Goal: Task Accomplishment & Management: Use online tool/utility

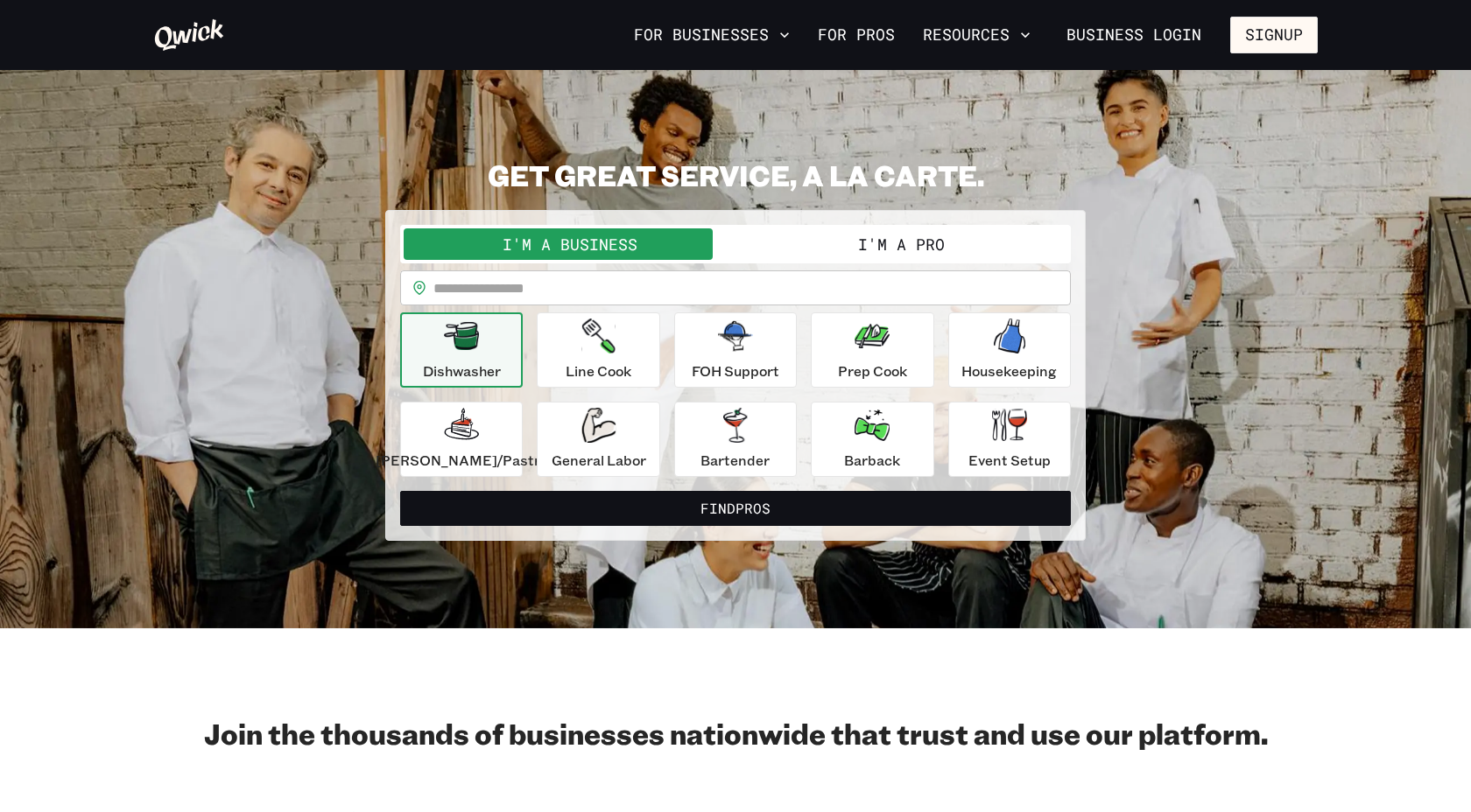
click at [839, 252] on button "I'm a Pro" at bounding box center [901, 244] width 332 height 32
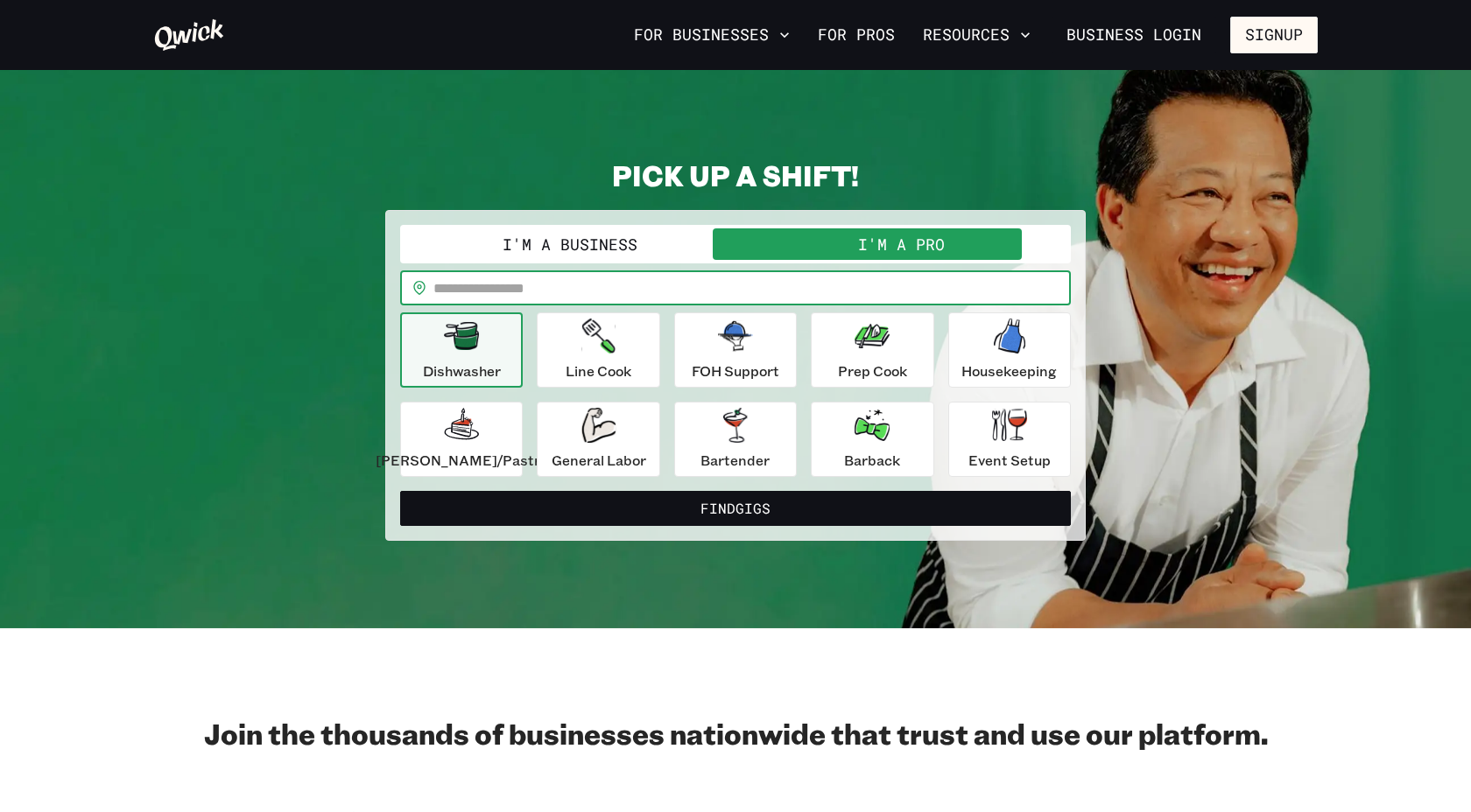
click at [718, 281] on input "text" at bounding box center [752, 288] width 637 height 35
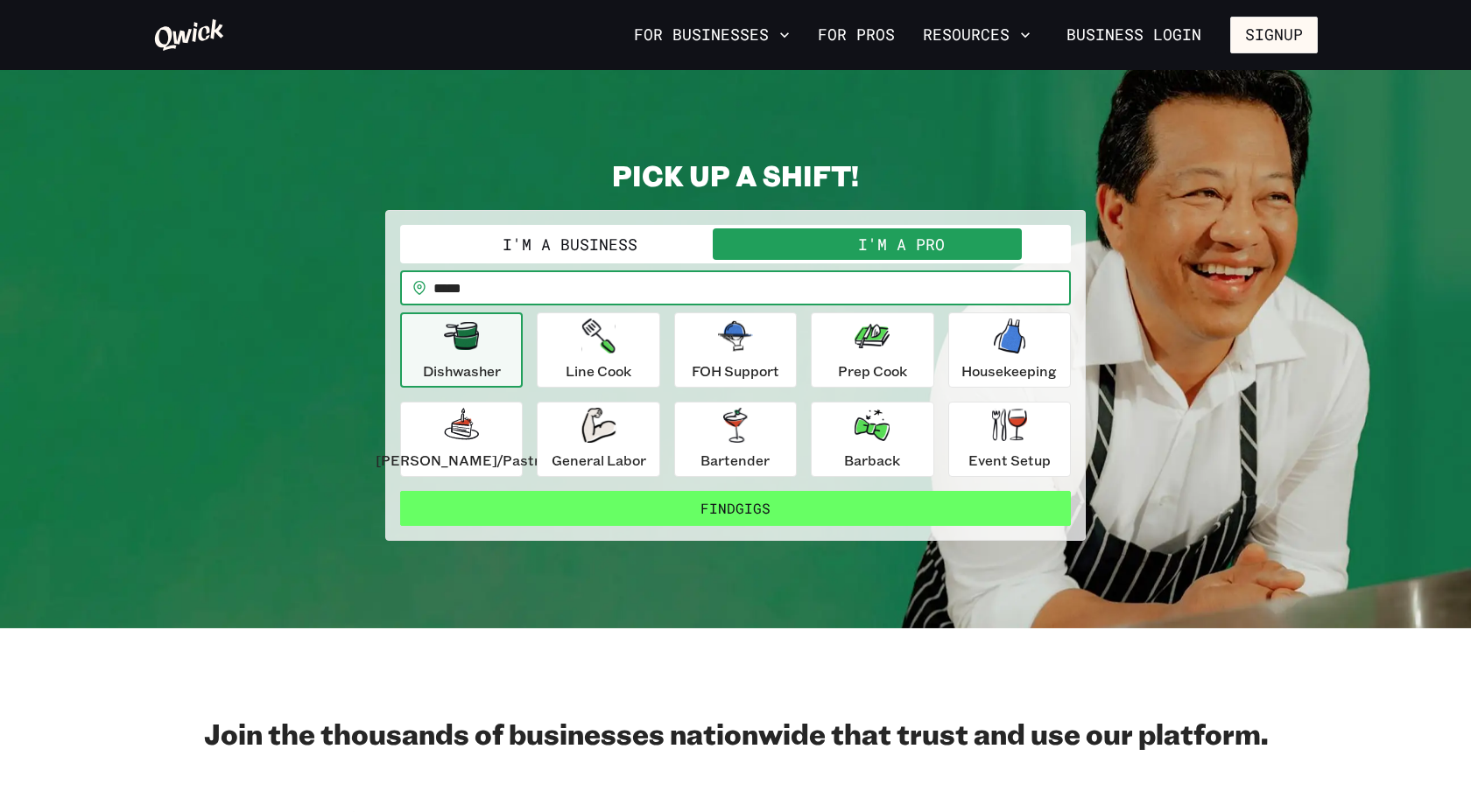
type input "*****"
click at [781, 492] on button "Find Gigs" at bounding box center [736, 508] width 671 height 35
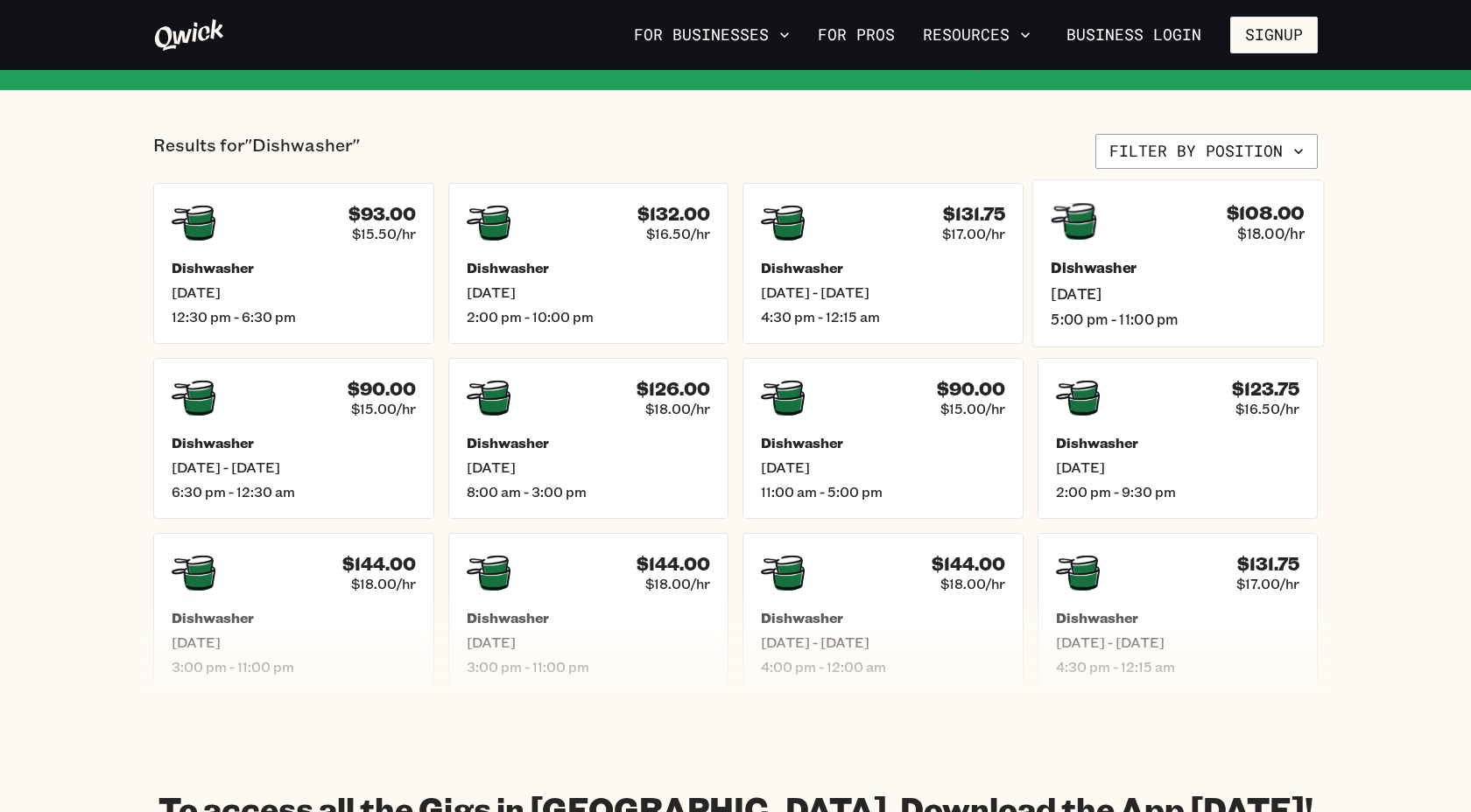
scroll to position [252, 0]
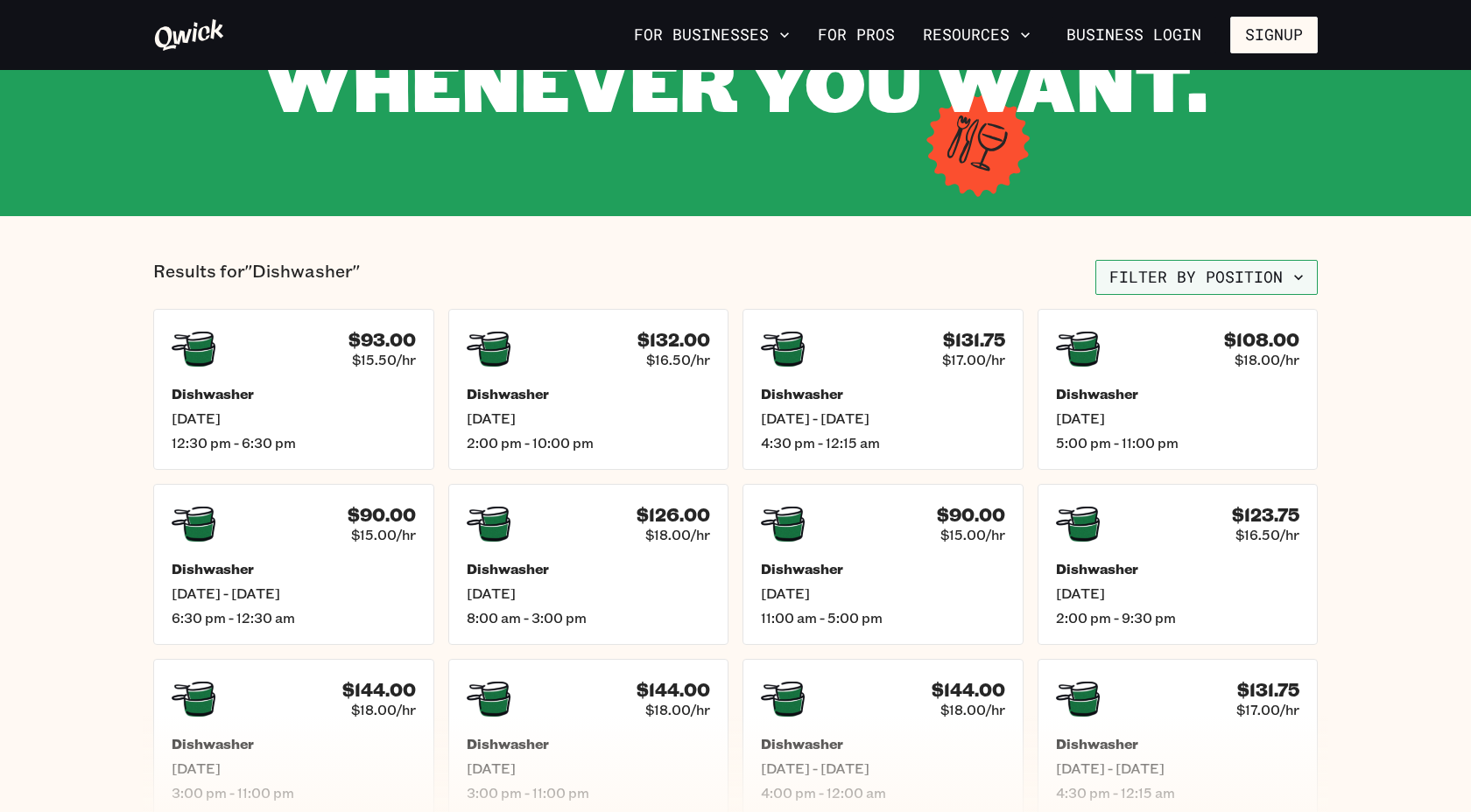
click at [1272, 269] on button "Filter by position" at bounding box center [1206, 277] width 223 height 35
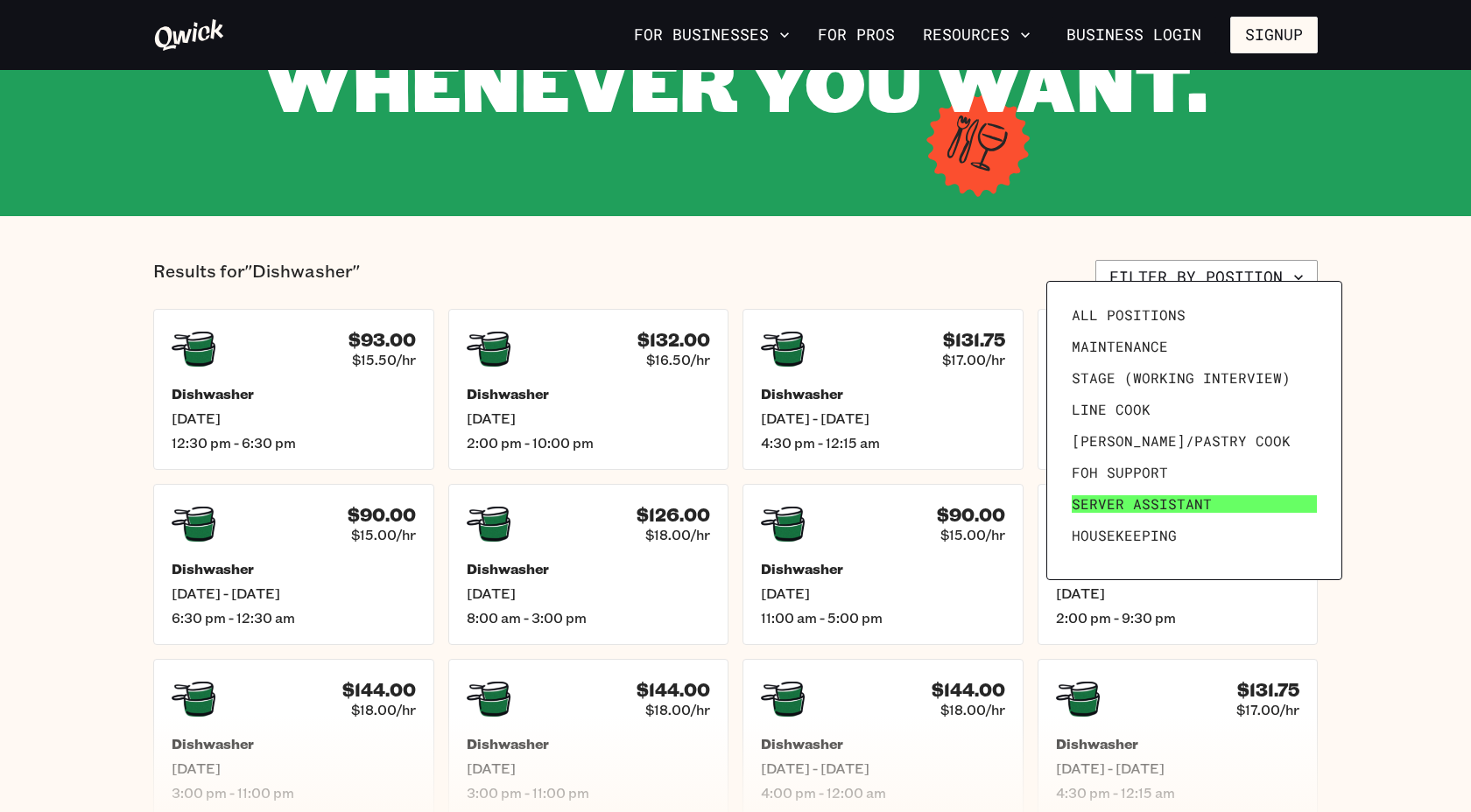
click at [1176, 495] on span "Server Assistant" at bounding box center [1141, 504] width 140 height 18
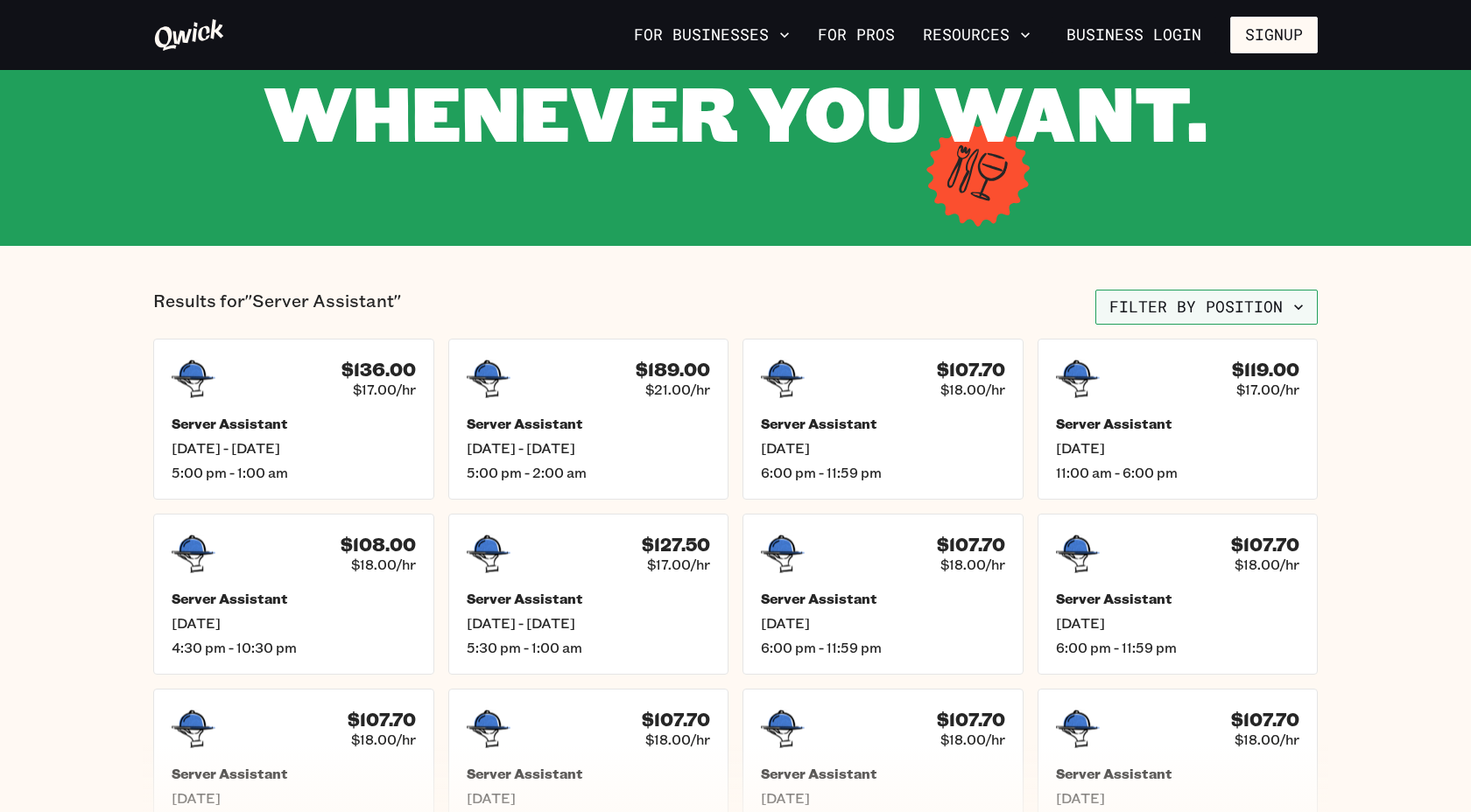
scroll to position [225, 0]
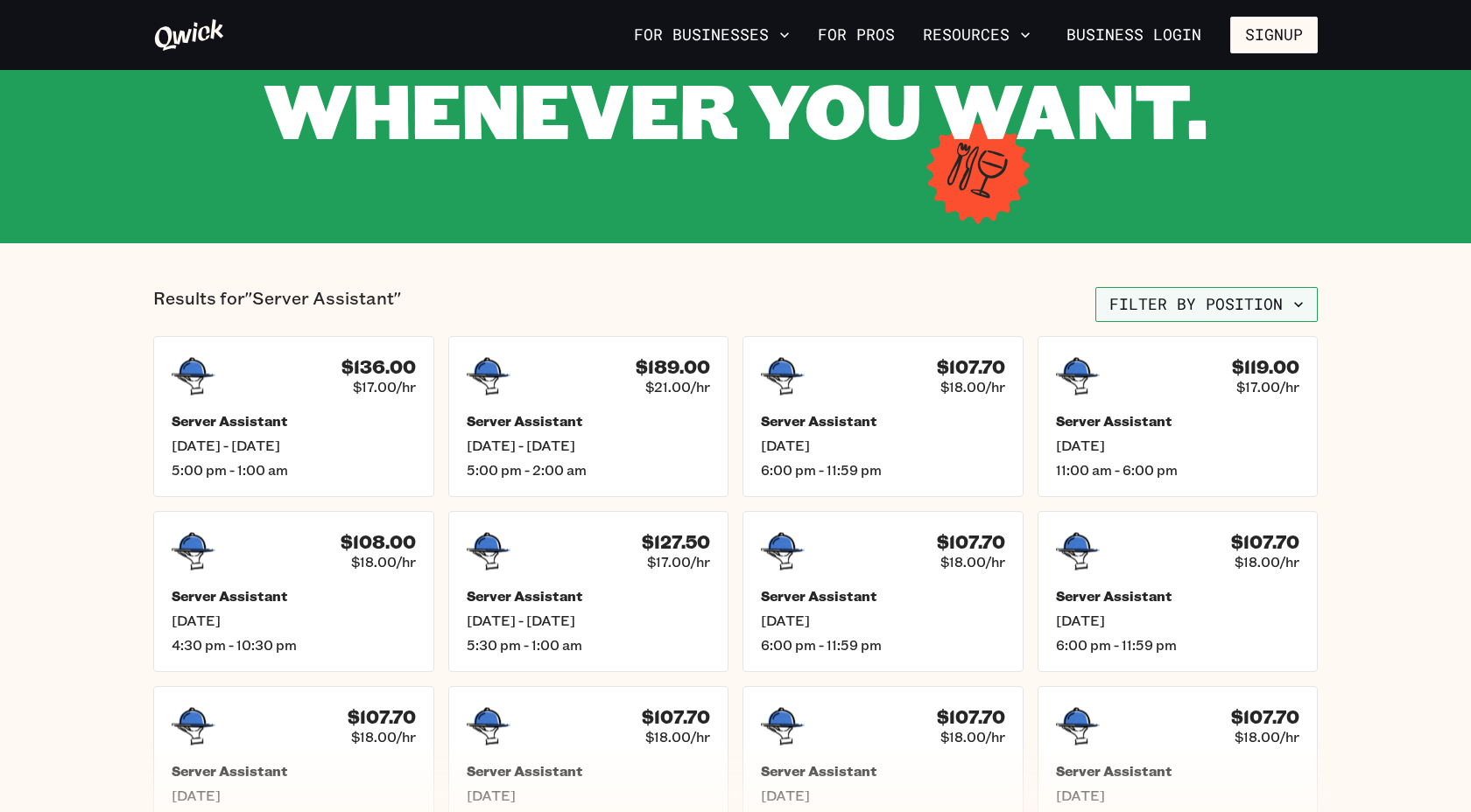
click at [1248, 288] on button "Filter by position" at bounding box center [1206, 304] width 223 height 35
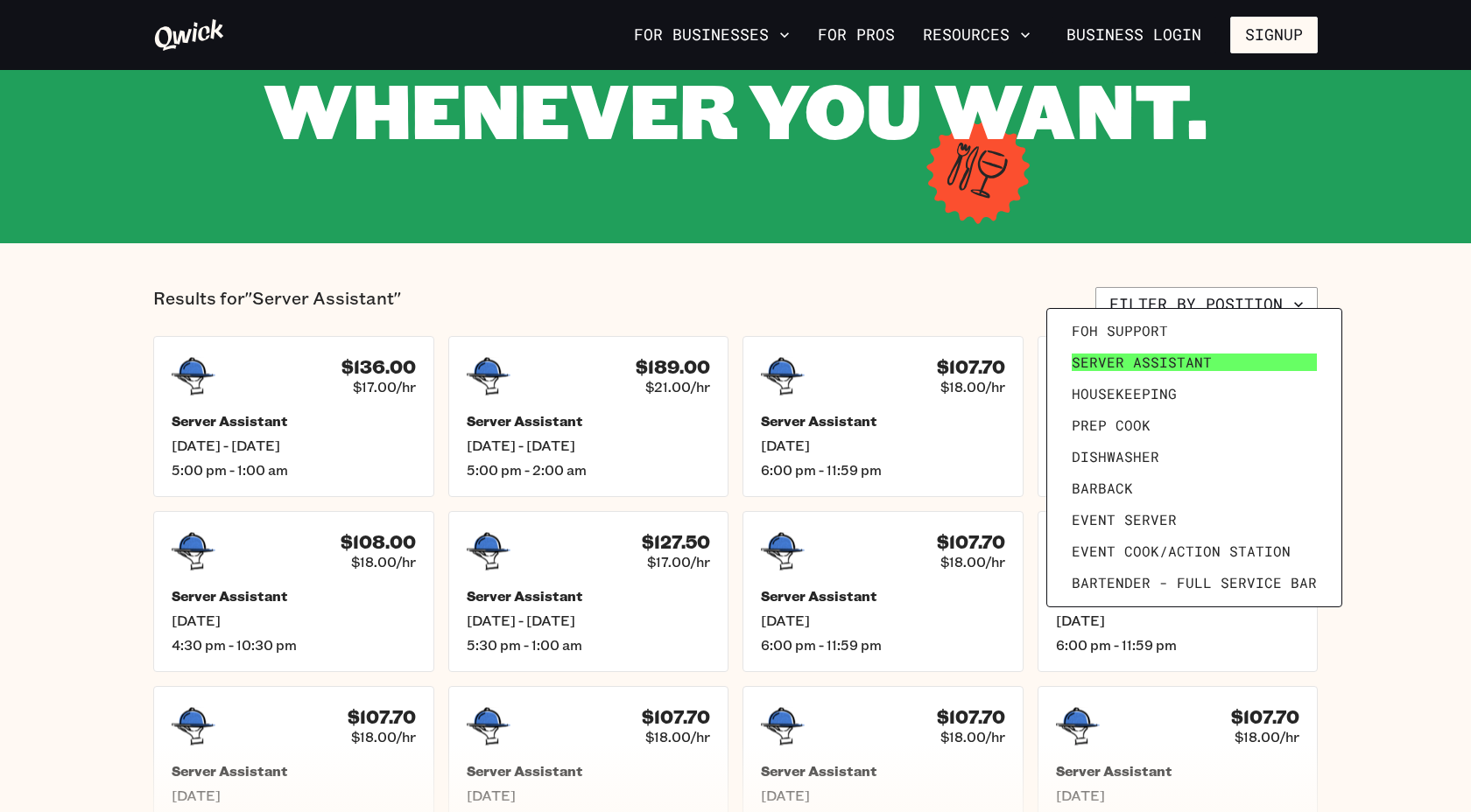
scroll to position [197, 0]
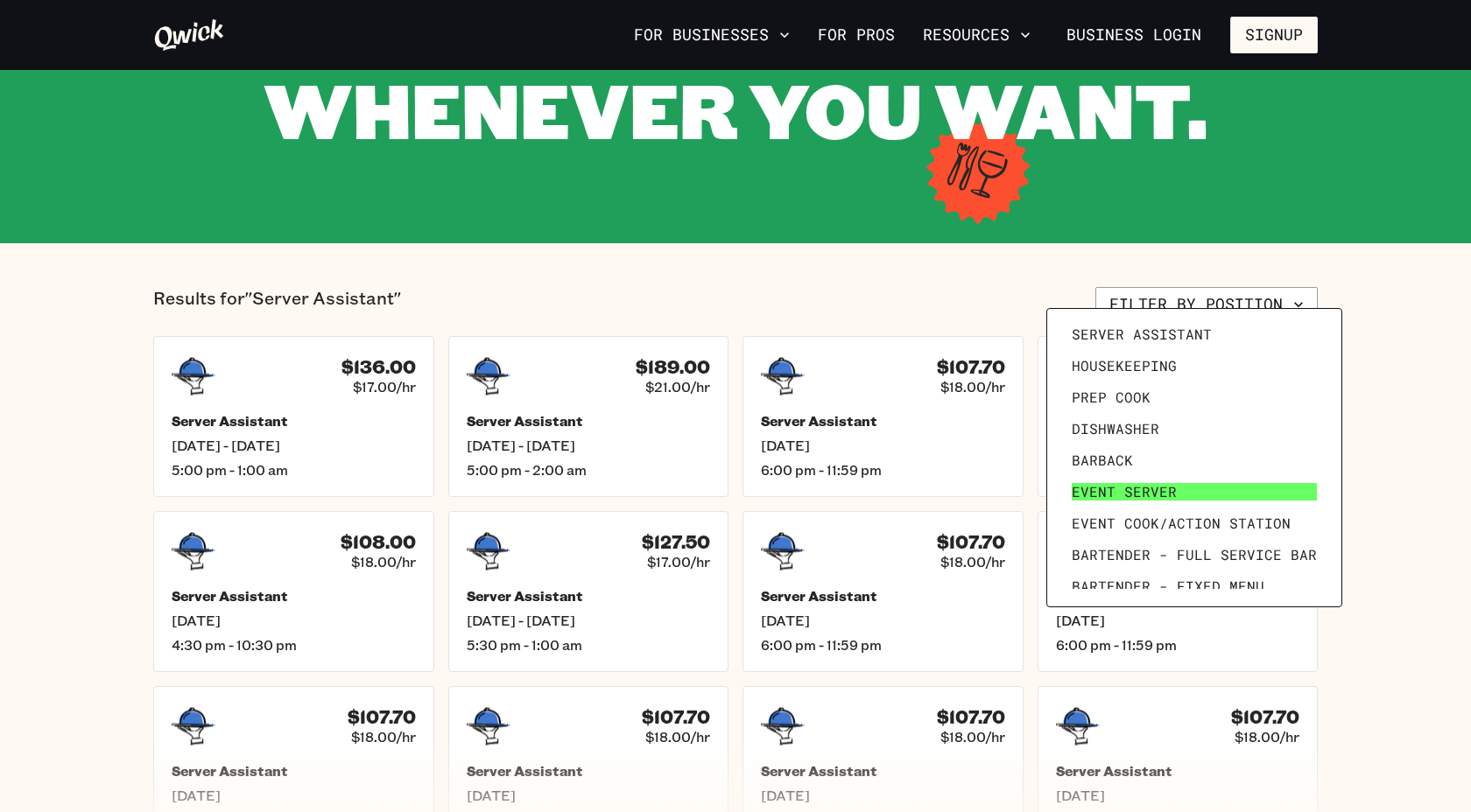
click at [1202, 477] on link "Event Server" at bounding box center [1195, 492] width 259 height 32
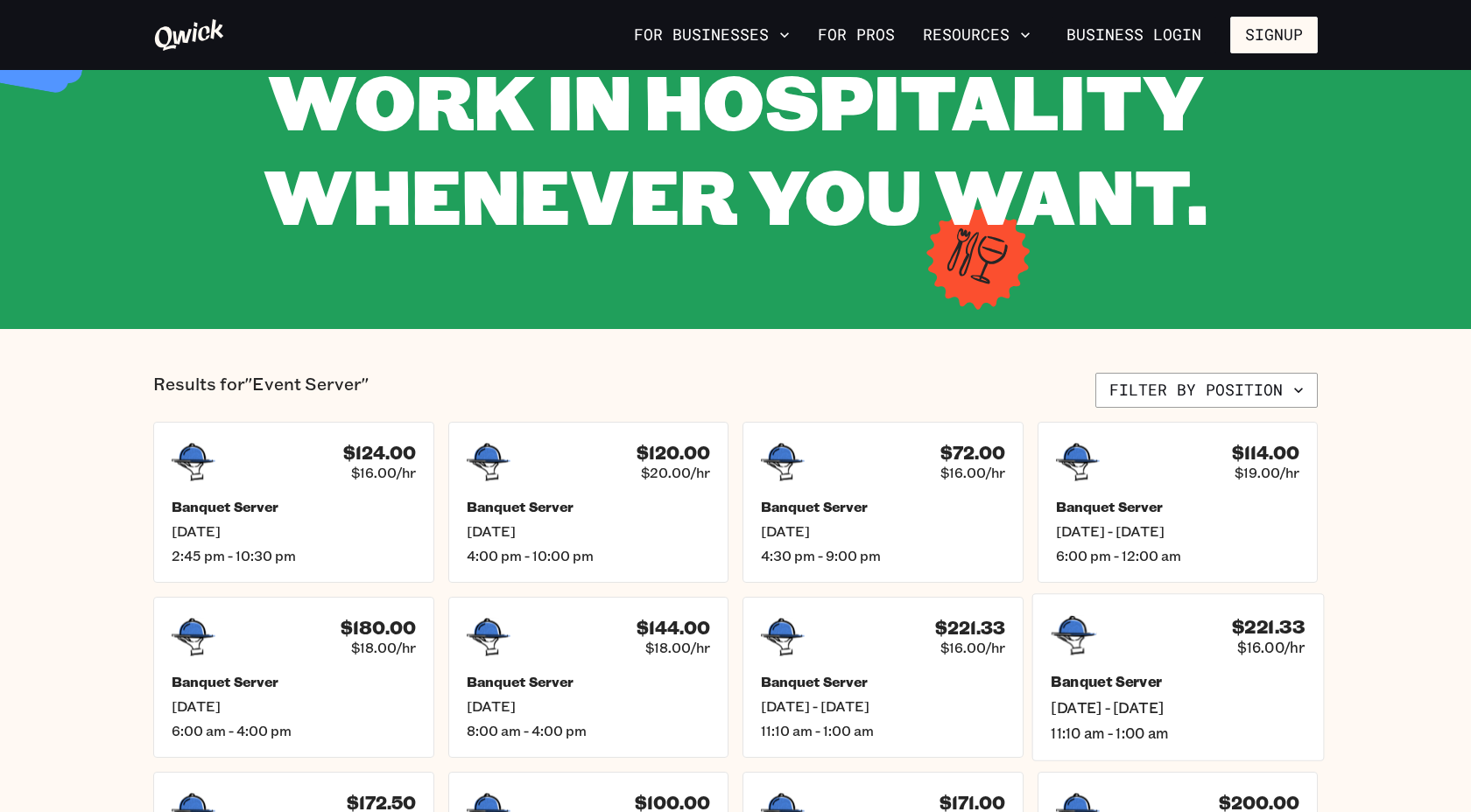
scroll to position [196, 0]
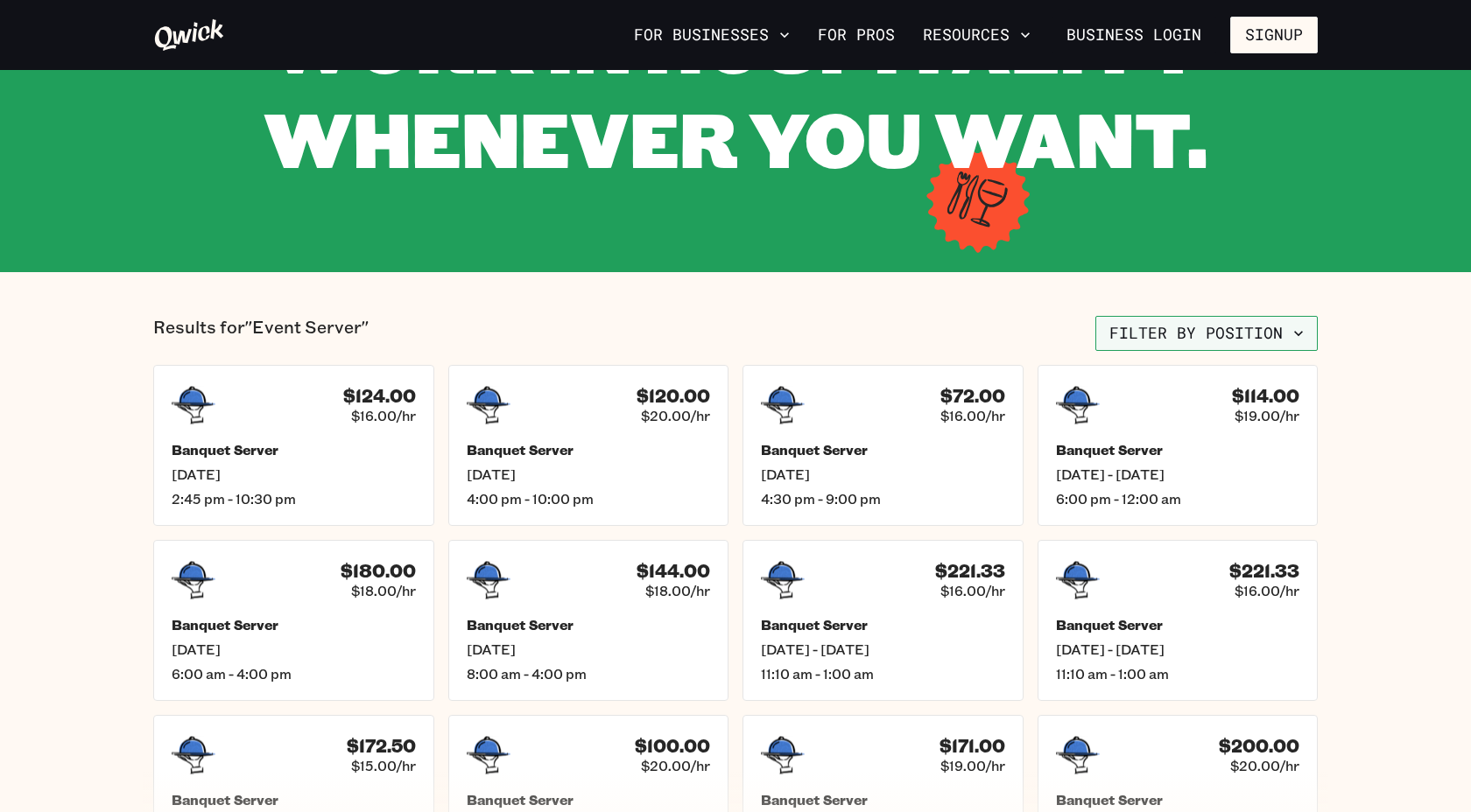
click at [1239, 316] on button "Filter by position" at bounding box center [1206, 333] width 223 height 35
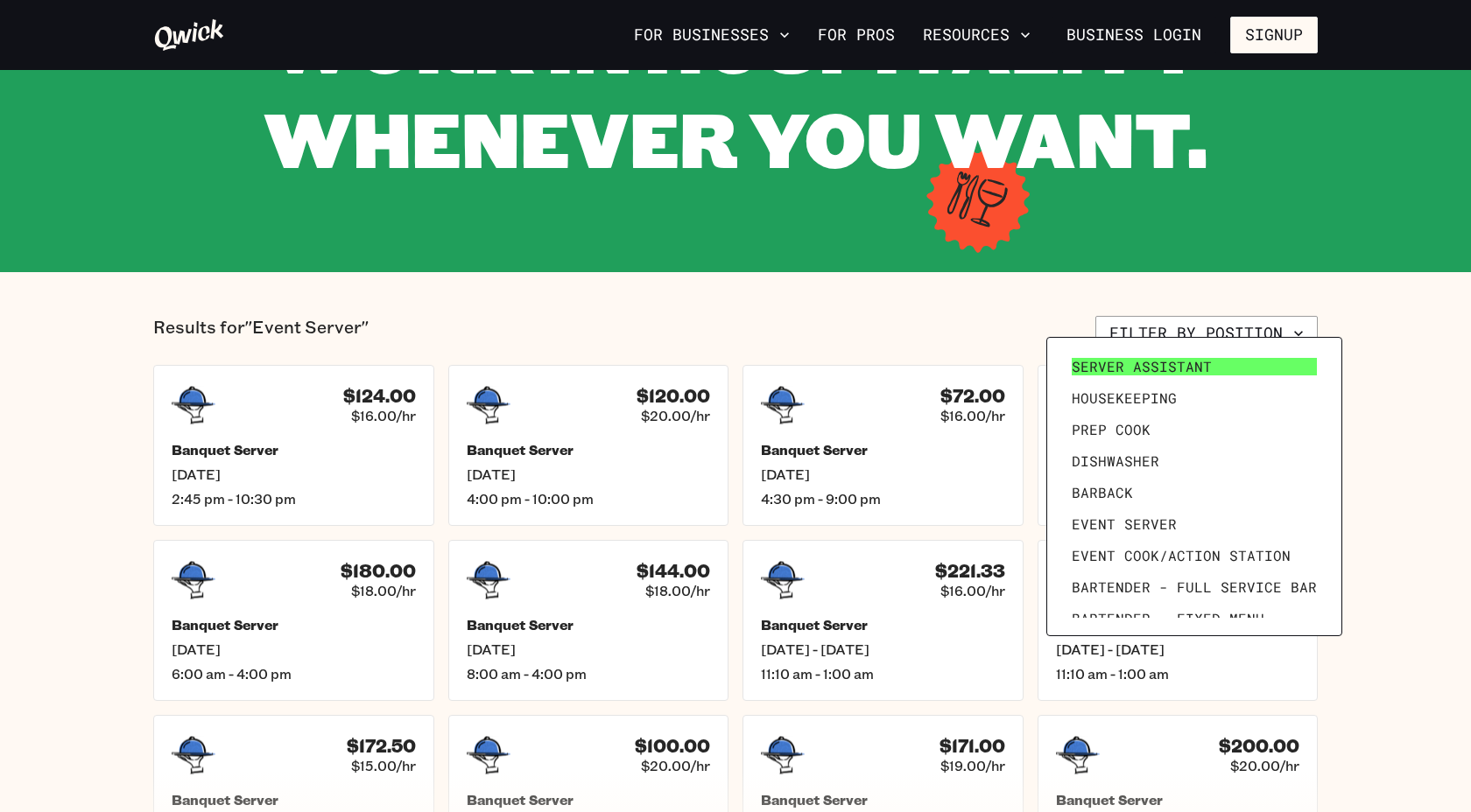
scroll to position [224, 0]
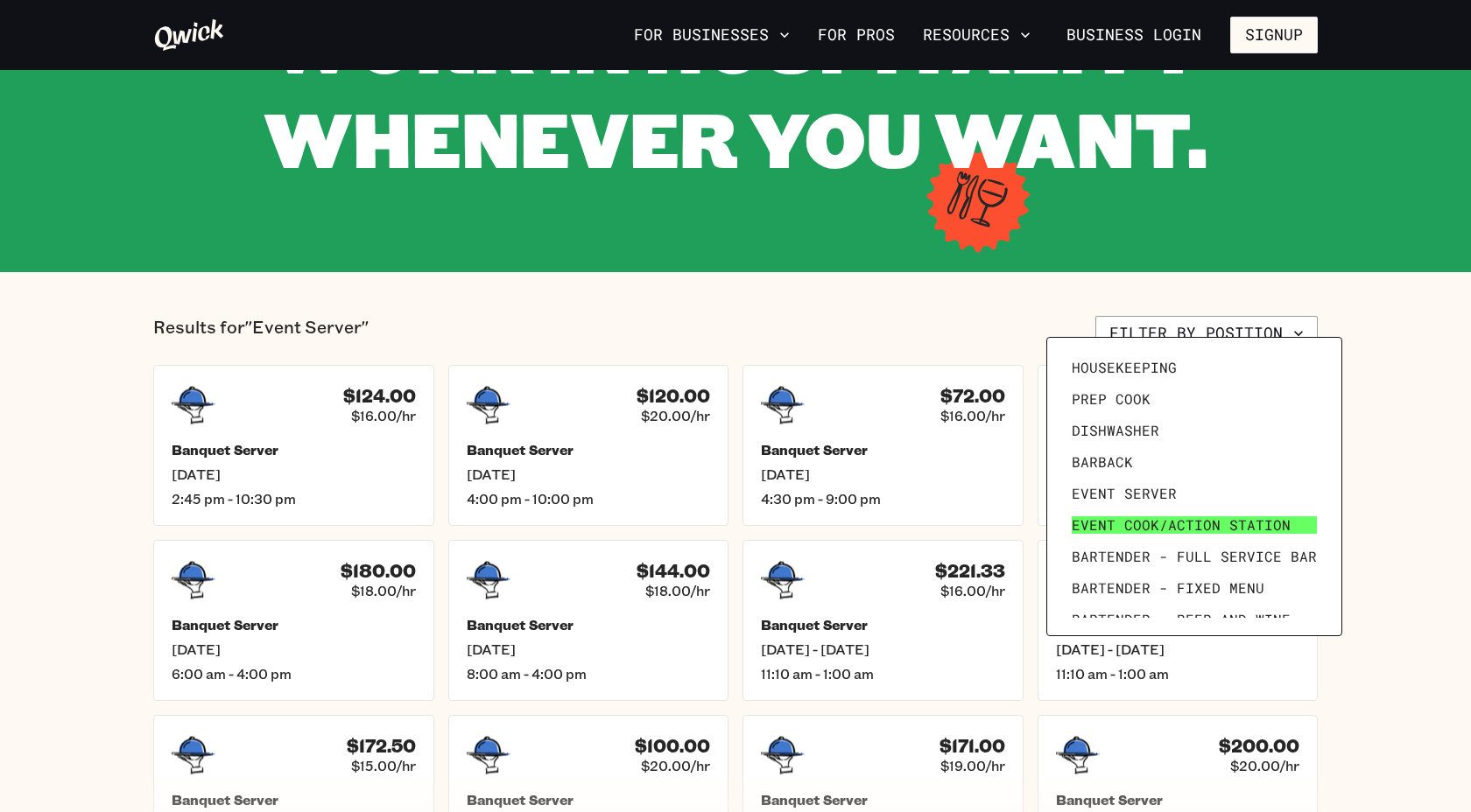
click at [1163, 517] on span "Event Cook/Action Station" at bounding box center [1181, 525] width 219 height 18
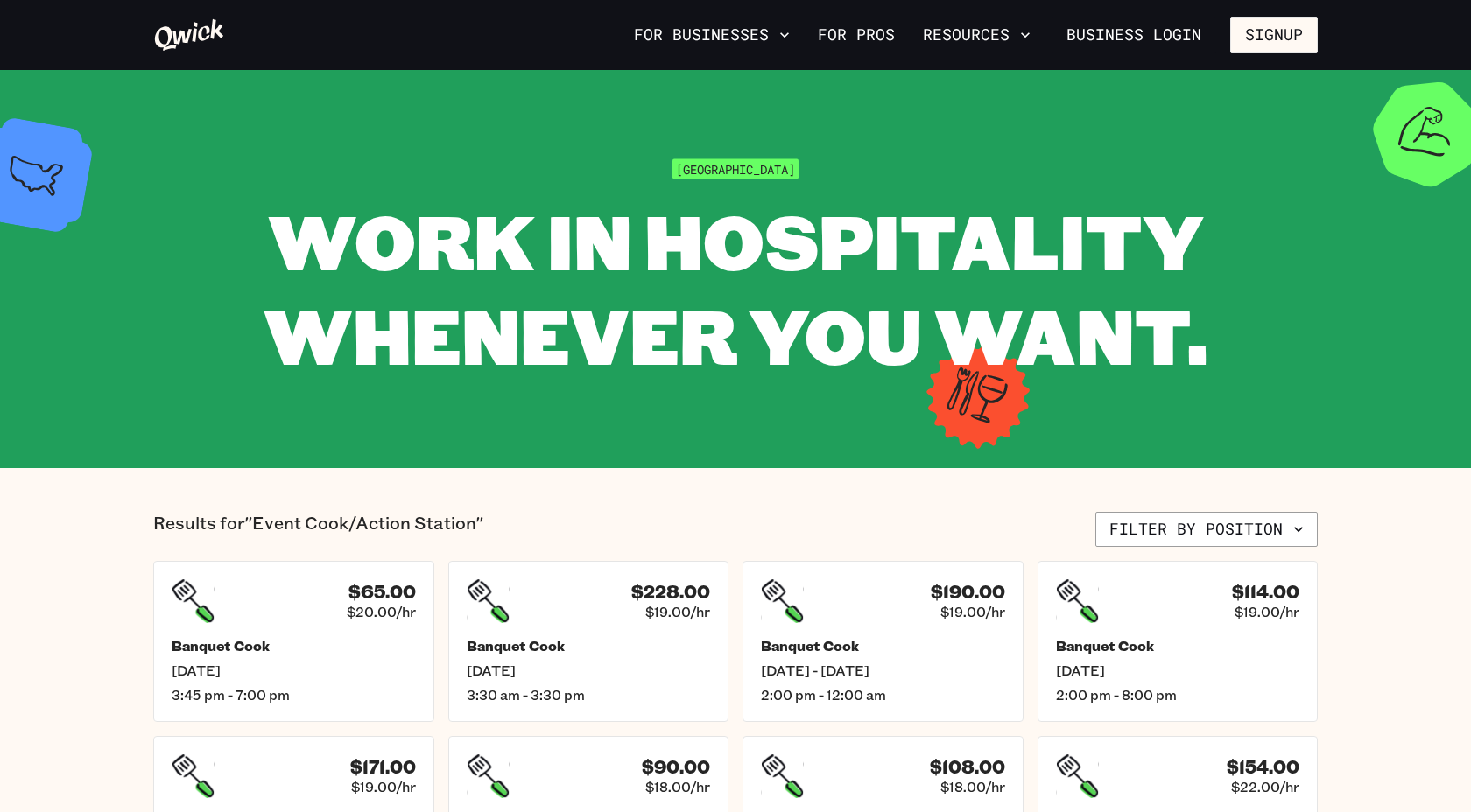
click at [1197, 488] on section "Results for "Event Cook/Action Station" Filter by position $65.00 $20.00/hr Ban…" at bounding box center [735, 791] width 1471 height 648
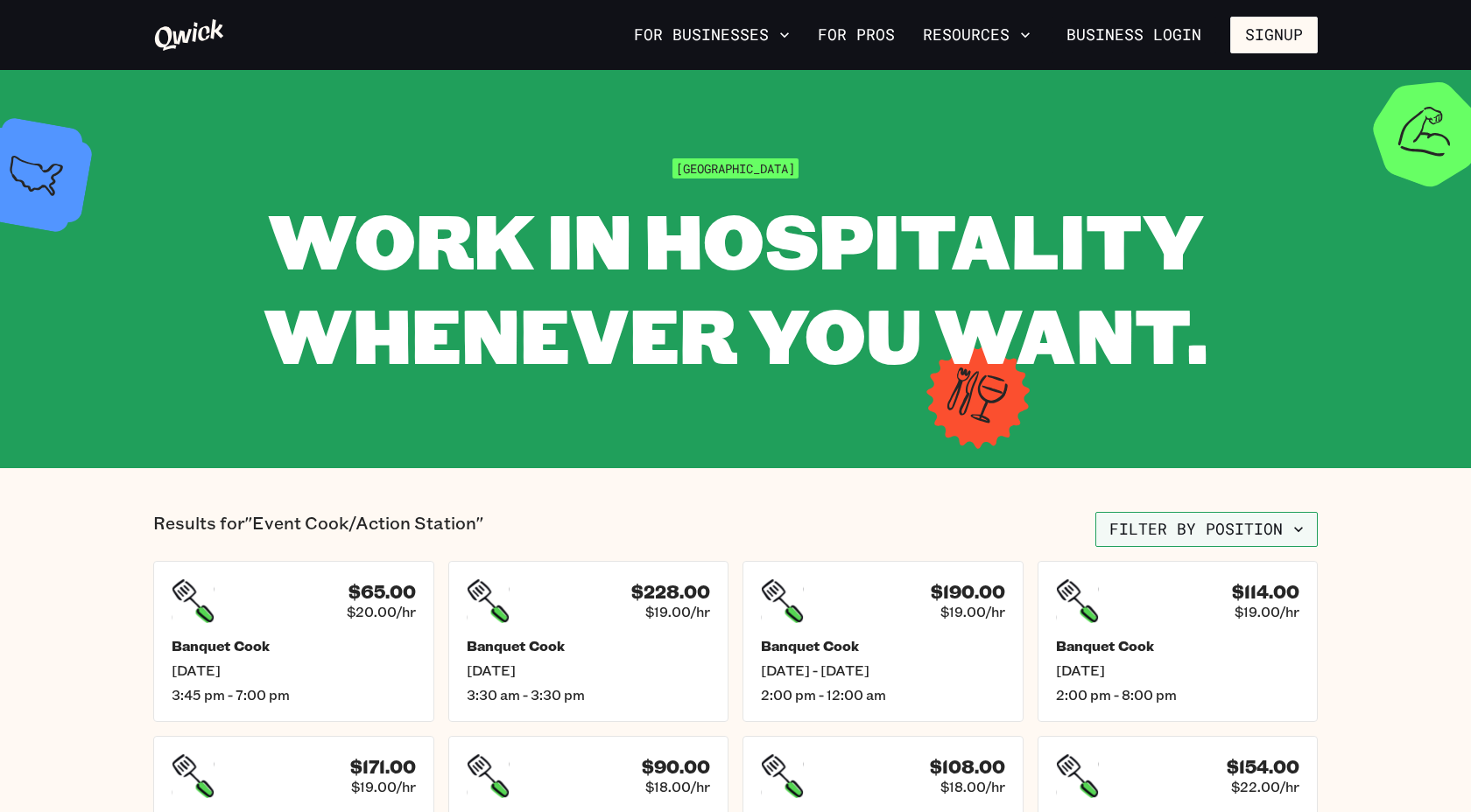
click at [1197, 512] on button "Filter by position" at bounding box center [1206, 529] width 223 height 35
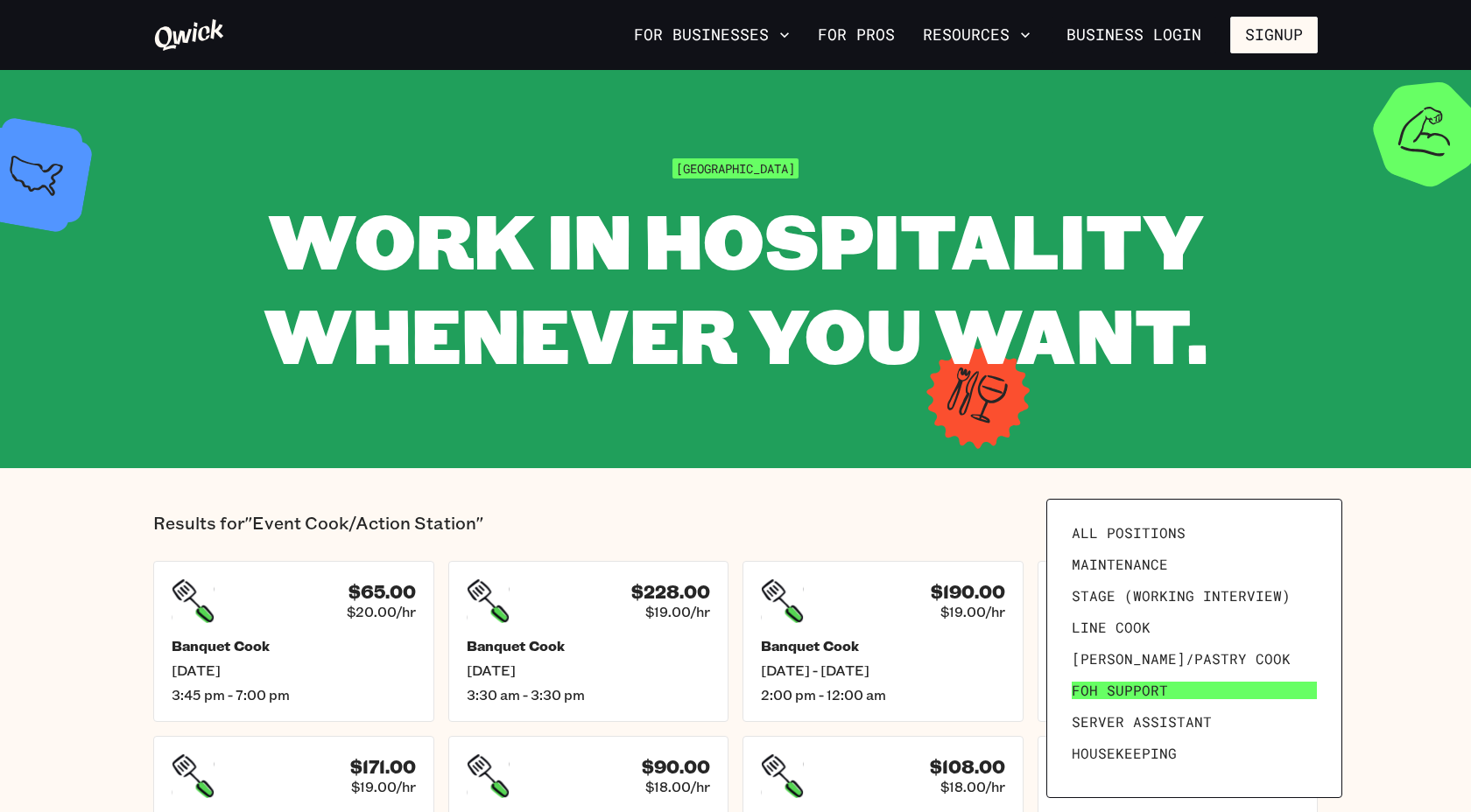
scroll to position [224, 0]
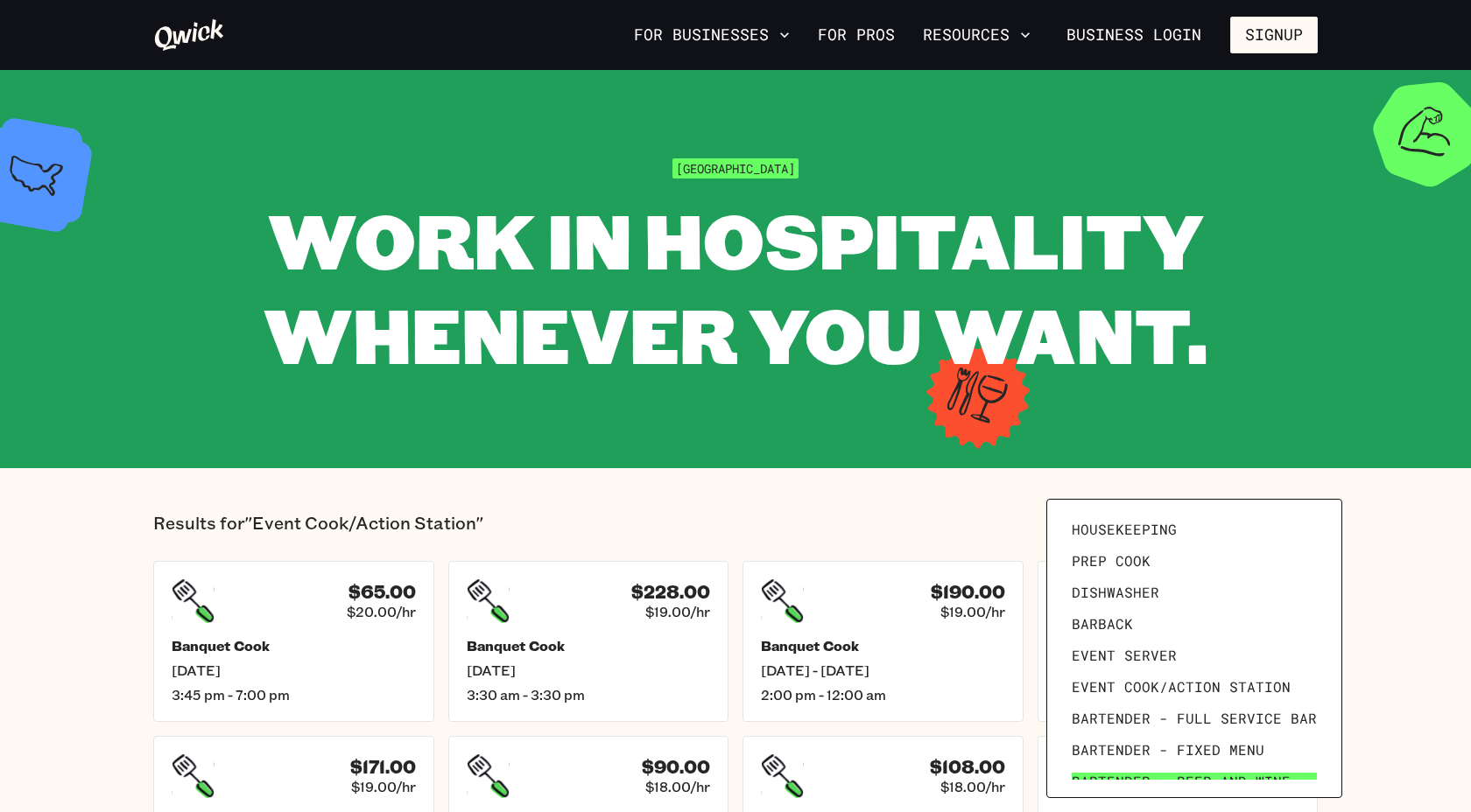
click at [1143, 773] on span "Bartender - Beer and Wine" at bounding box center [1181, 782] width 219 height 18
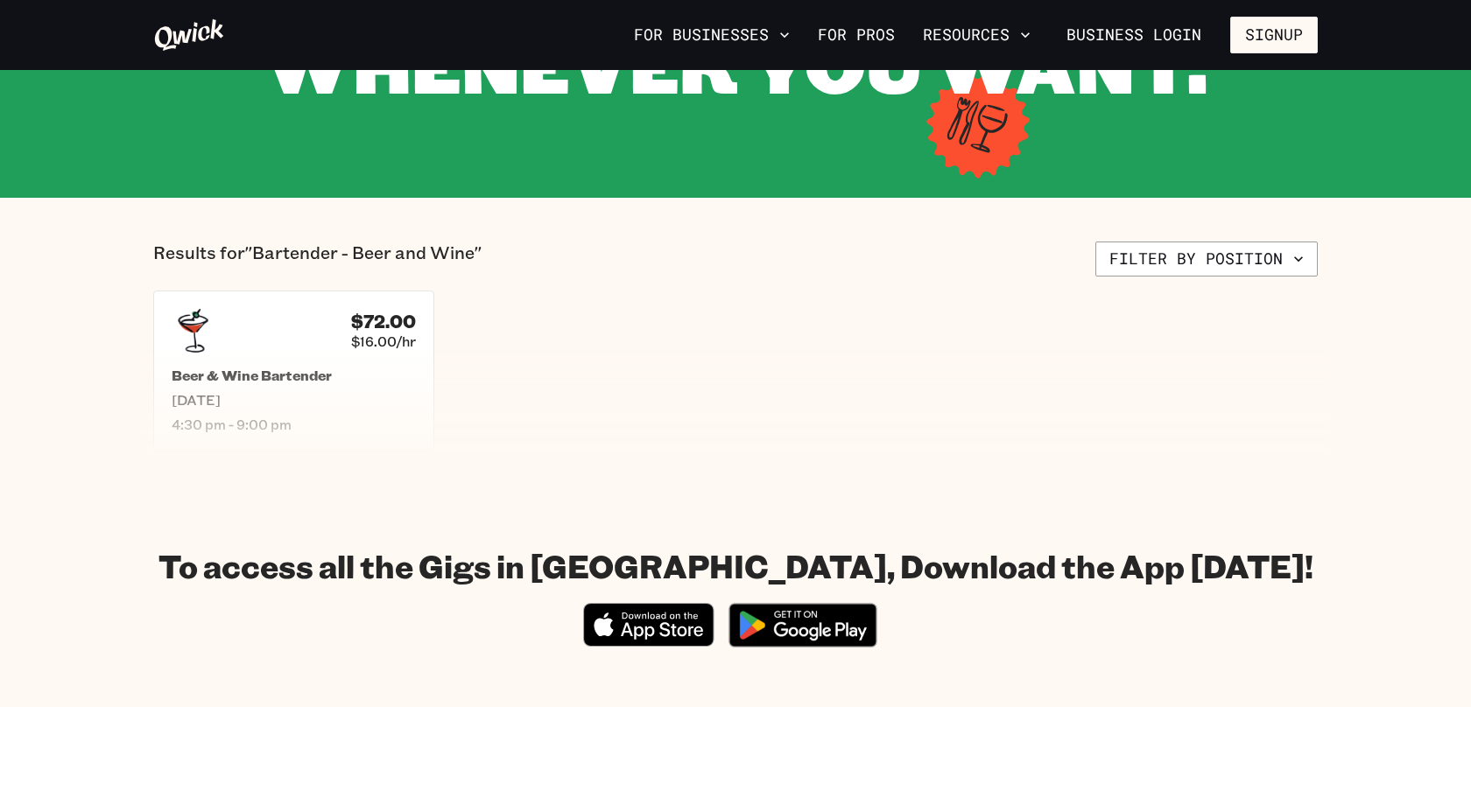
scroll to position [203, 0]
